Goal: Task Accomplishment & Management: Manage account settings

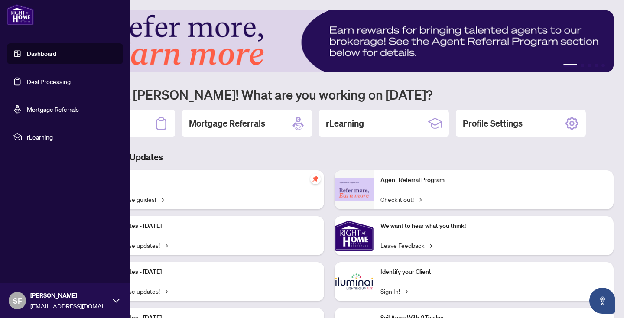
click at [35, 80] on link "Deal Processing" at bounding box center [49, 82] width 44 height 8
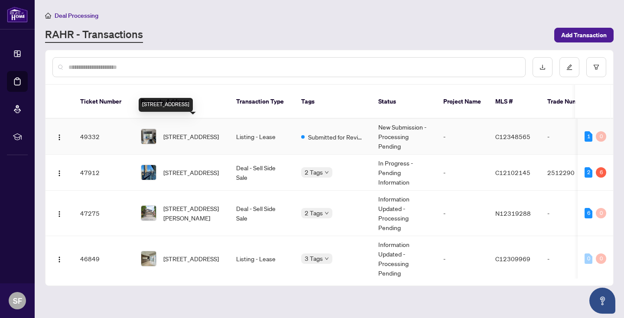
click at [174, 132] on span "[STREET_ADDRESS]" at bounding box center [190, 137] width 55 height 10
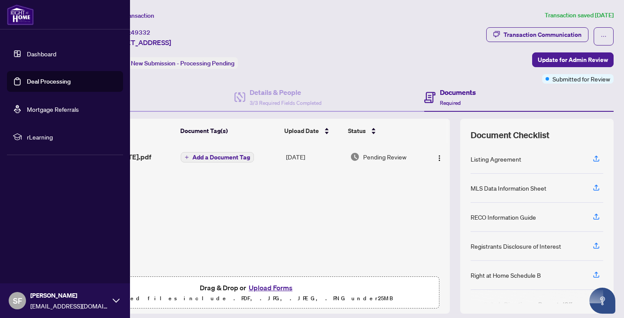
click at [36, 81] on link "Deal Processing" at bounding box center [49, 82] width 44 height 8
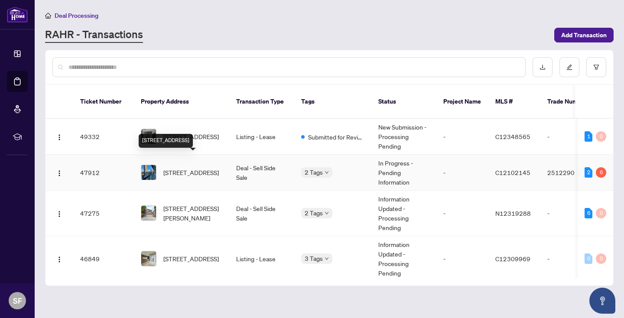
click at [182, 168] on span "[STREET_ADDRESS]" at bounding box center [190, 173] width 55 height 10
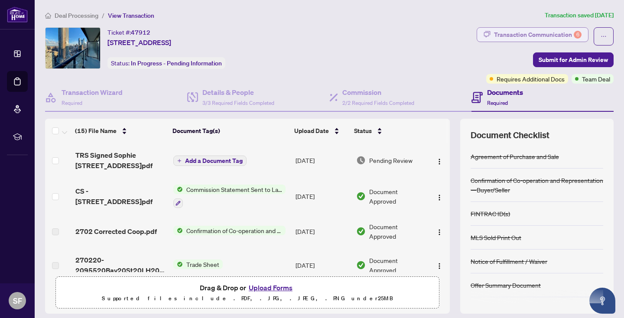
click at [553, 33] on div "Transaction Communication 6" at bounding box center [537, 35] width 87 height 14
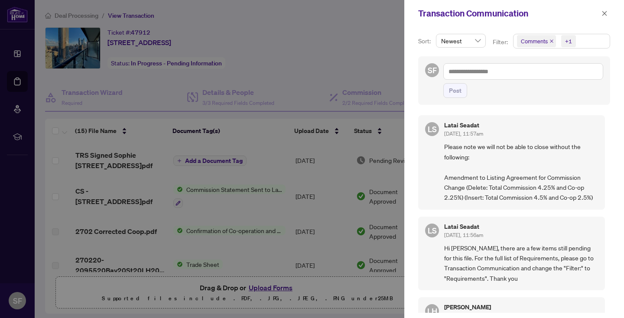
scroll to position [2, 0]
click at [331, 27] on div at bounding box center [312, 159] width 624 height 318
click at [605, 12] on icon "close" at bounding box center [604, 13] width 5 height 5
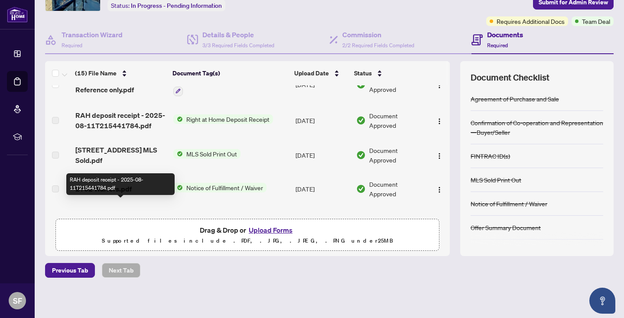
scroll to position [0, 0]
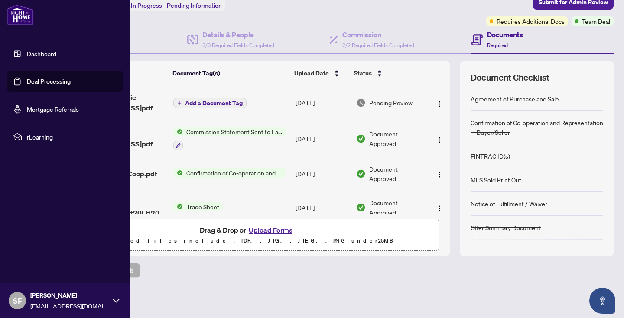
click at [70, 81] on link "Deal Processing" at bounding box center [49, 82] width 44 height 8
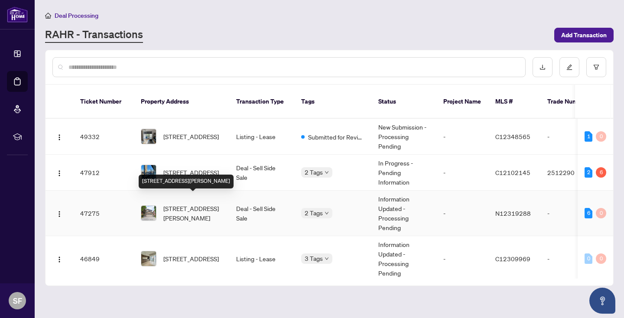
click at [197, 204] on span "[STREET_ADDRESS][PERSON_NAME]" at bounding box center [192, 213] width 59 height 19
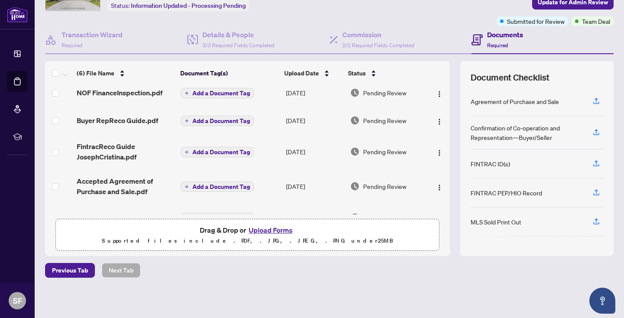
scroll to position [61, 0]
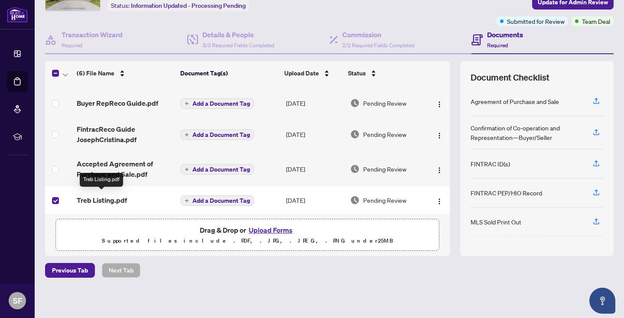
click at [91, 197] on span "Treb Listing.pdf" at bounding box center [102, 200] width 50 height 10
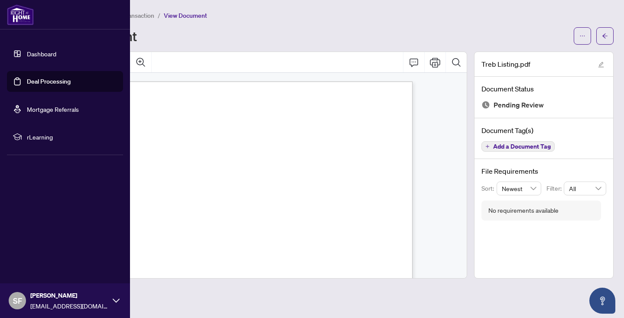
click at [54, 81] on link "Deal Processing" at bounding box center [49, 82] width 44 height 8
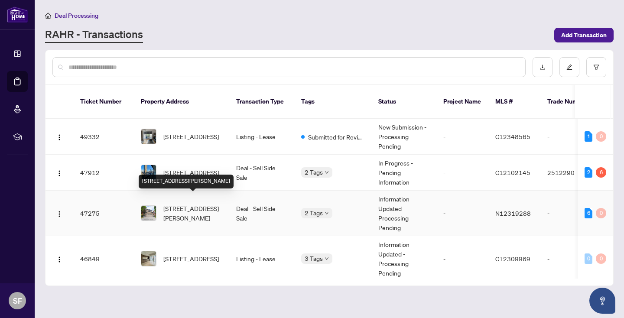
click at [201, 204] on span "[STREET_ADDRESS][PERSON_NAME]" at bounding box center [192, 213] width 59 height 19
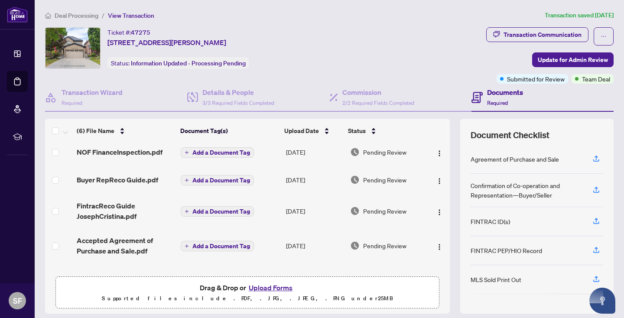
scroll to position [61, 0]
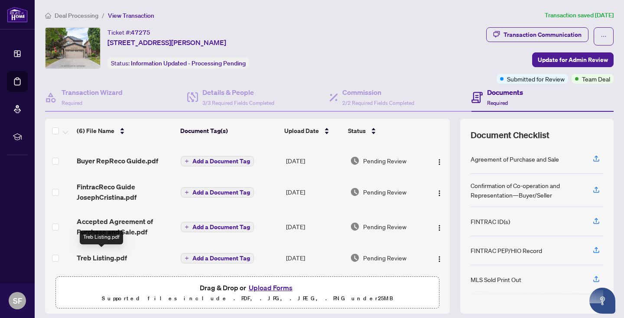
click at [119, 252] on span "Treb Listing.pdf" at bounding box center [102, 257] width 50 height 10
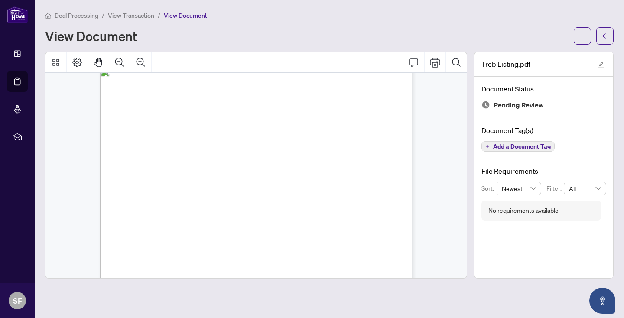
scroll to position [16, 0]
click at [138, 58] on icon "Zoom In" at bounding box center [141, 62] width 10 height 10
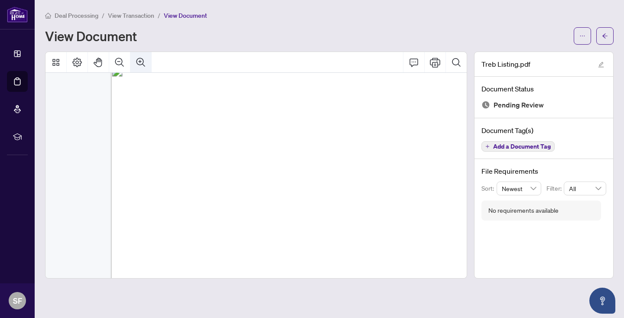
scroll to position [23, 51]
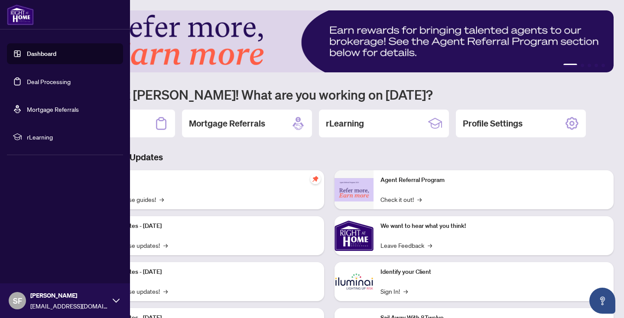
click at [28, 80] on link "Deal Processing" at bounding box center [49, 82] width 44 height 8
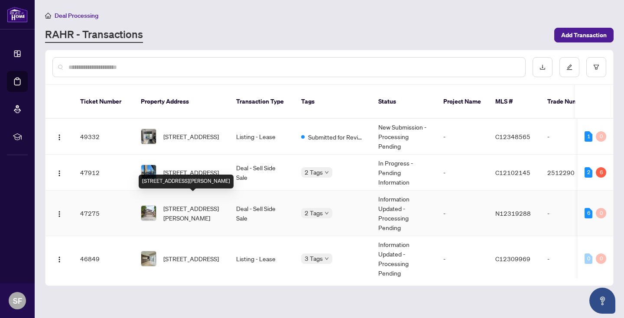
click at [204, 205] on span "18 Castlepoint Dr, Vaughan, Ontario L4H 1C1, Canada" at bounding box center [192, 213] width 59 height 19
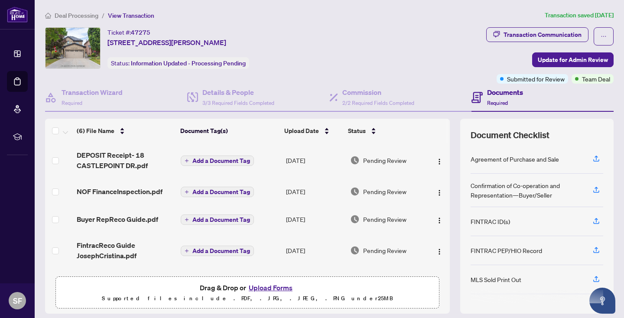
click at [278, 288] on button "Upload Forms" at bounding box center [270, 287] width 49 height 11
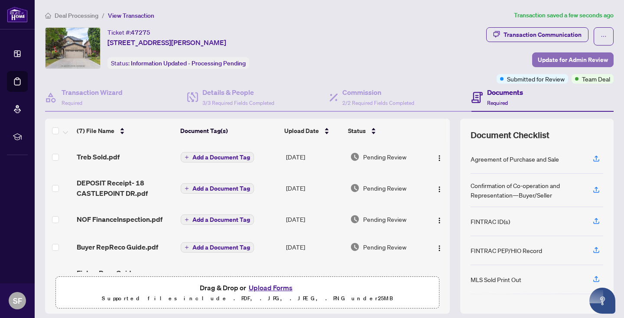
click at [582, 56] on span "Update for Admin Review" at bounding box center [572, 60] width 70 height 14
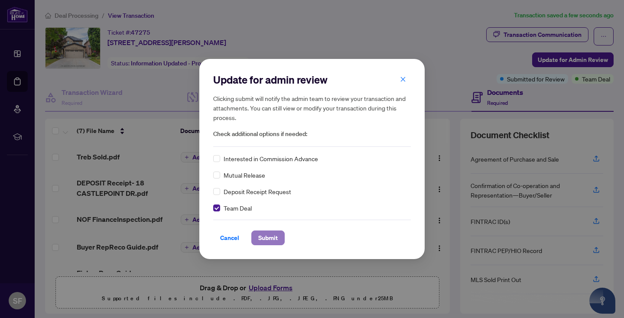
click at [266, 234] on span "Submit" at bounding box center [267, 238] width 19 height 14
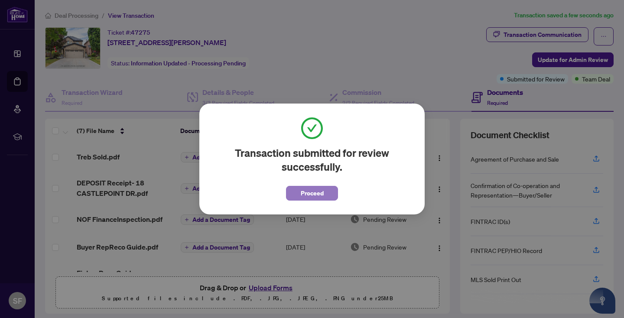
click at [318, 190] on span "Proceed" at bounding box center [312, 193] width 23 height 14
